Goal: Task Accomplishment & Management: Manage account settings

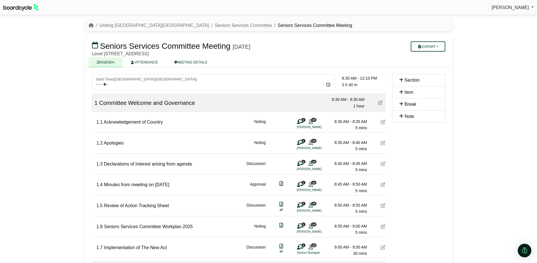
scroll to position [198, 0]
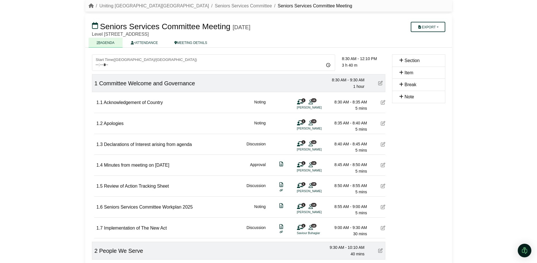
scroll to position [28, 0]
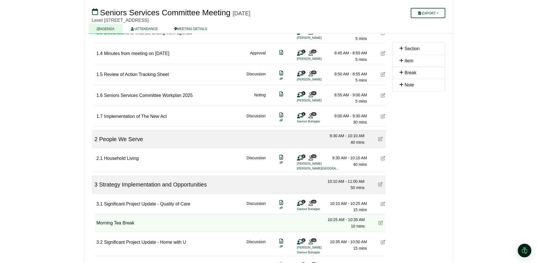
scroll to position [142, 0]
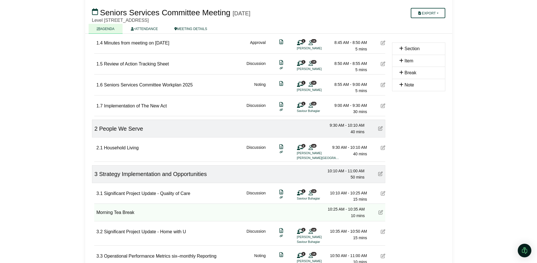
click at [164, 103] on span "Implementation of The New Act" at bounding box center [135, 105] width 63 height 5
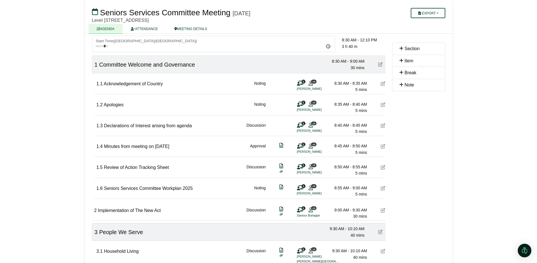
scroll to position [0, 0]
